Goal: Task Accomplishment & Management: Complete application form

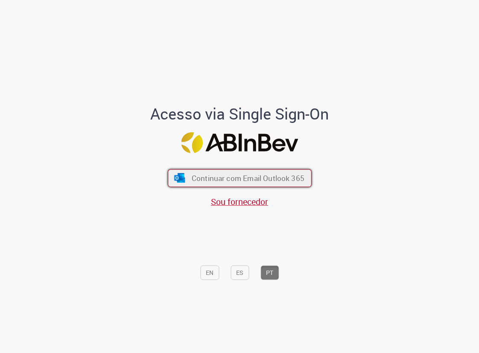
click at [239, 174] on span "Continuar com Email Outlook 365" at bounding box center [247, 178] width 113 height 10
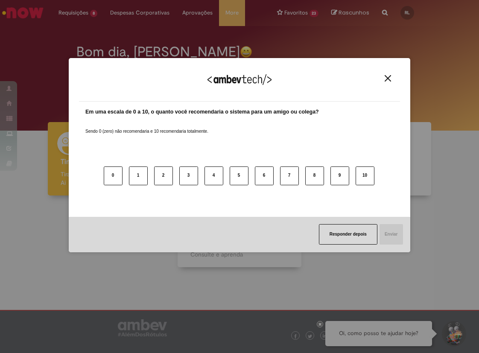
click at [390, 79] on img "Close" at bounding box center [388, 78] width 6 height 6
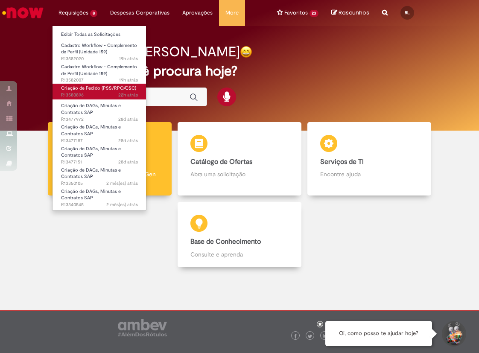
click at [96, 85] on span "Criação de Pedido (PSS/RPO/CSC)" at bounding box center [98, 88] width 75 height 6
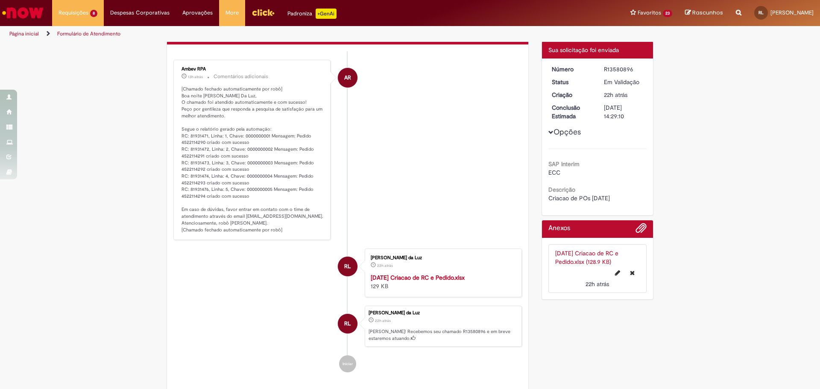
scroll to position [165, 0]
